Goal: Transaction & Acquisition: Obtain resource

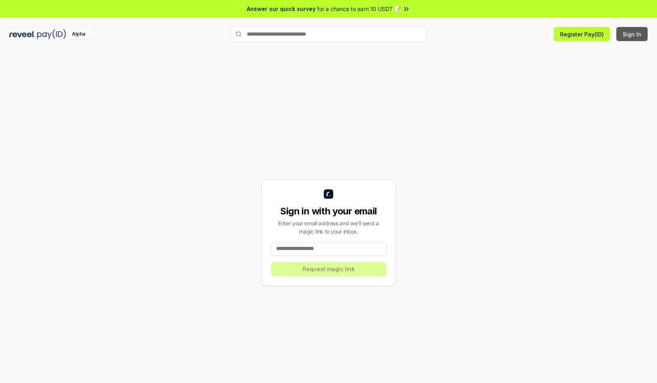
click at [632, 34] on button "Sign In" at bounding box center [631, 34] width 31 height 14
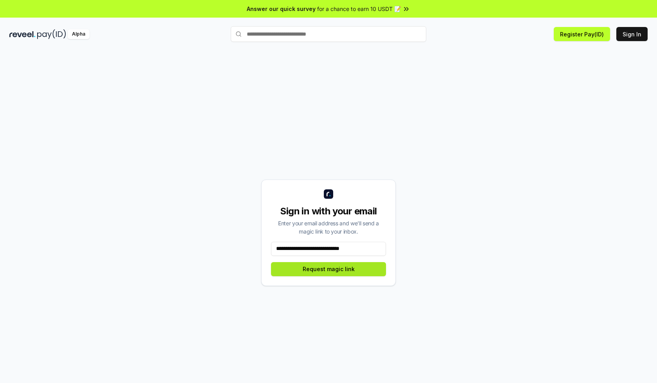
type input "**********"
click at [329, 269] on button "Request magic link" at bounding box center [328, 269] width 115 height 14
